Goal: Transaction & Acquisition: Purchase product/service

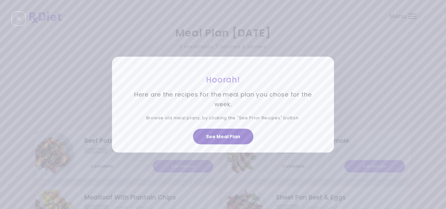
click at [222, 134] on button "See Meal Plan" at bounding box center [223, 137] width 60 height 16
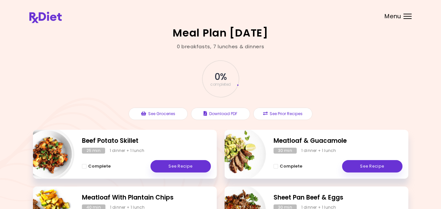
click at [146, 77] on div "0 % completed" at bounding box center [221, 79] width 196 height 44
click at [405, 17] on div "Menu" at bounding box center [407, 16] width 8 height 5
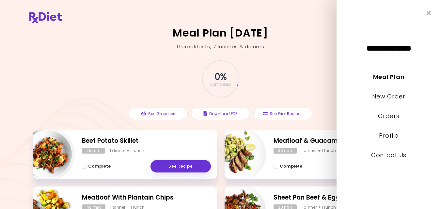
click at [386, 96] on link "New Order" at bounding box center [388, 96] width 33 height 8
